Goal: Find specific page/section: Find specific page/section

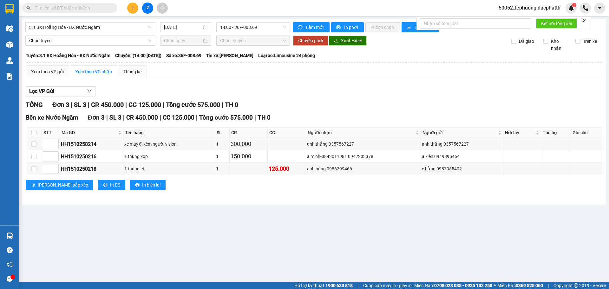
click at [95, 8] on input "text" at bounding box center [72, 7] width 75 height 7
paste input "0838223636"
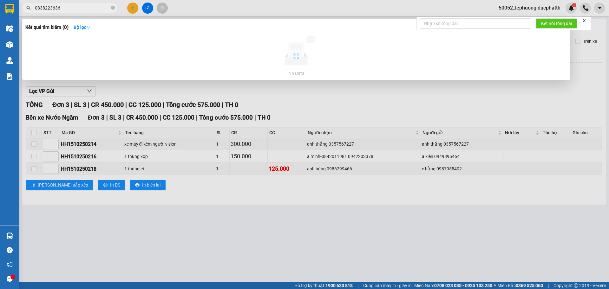
type input "0838223636"
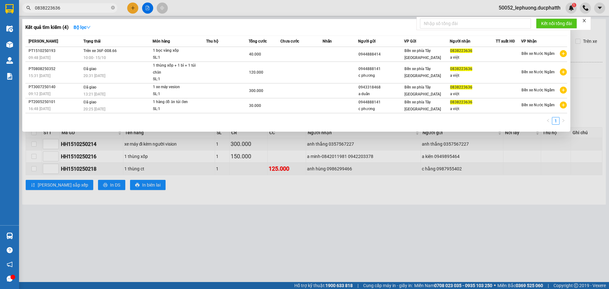
click at [165, 170] on div at bounding box center [304, 144] width 609 height 289
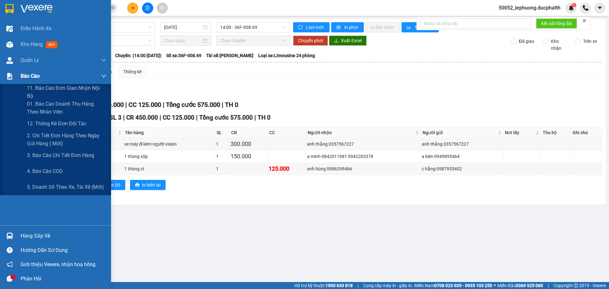
click at [23, 76] on span "Báo cáo" at bounding box center [30, 76] width 19 height 8
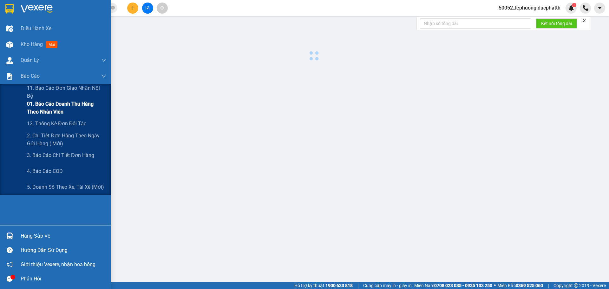
click at [37, 107] on span "01. Báo cáo doanh thu hàng theo nhân viên" at bounding box center [66, 108] width 79 height 16
